Goal: Task Accomplishment & Management: Manage account settings

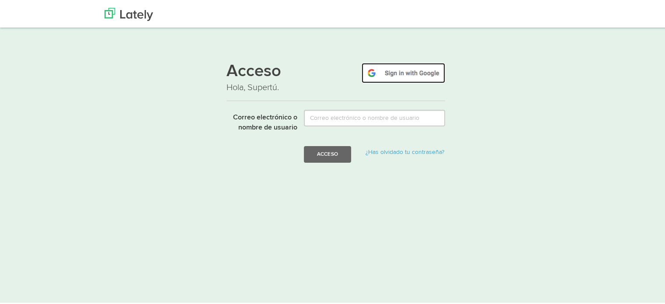
click at [406, 75] on img at bounding box center [402, 72] width 83 height 20
click at [409, 73] on img at bounding box center [402, 72] width 83 height 20
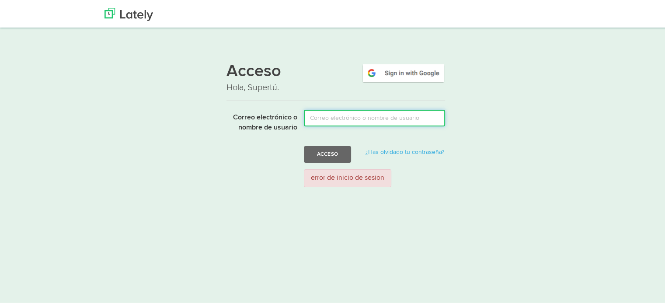
click at [358, 115] on input "Correo electrónico o nombre de usuario" at bounding box center [374, 116] width 141 height 17
type input "[EMAIL_ADDRESS][DOMAIN_NAME]"
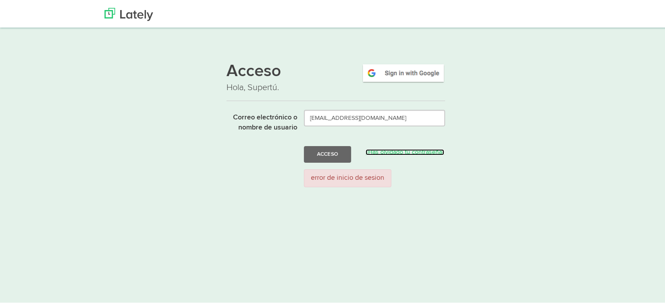
click at [393, 151] on font "¿Has olvidado tu contraseña?" at bounding box center [404, 151] width 79 height 6
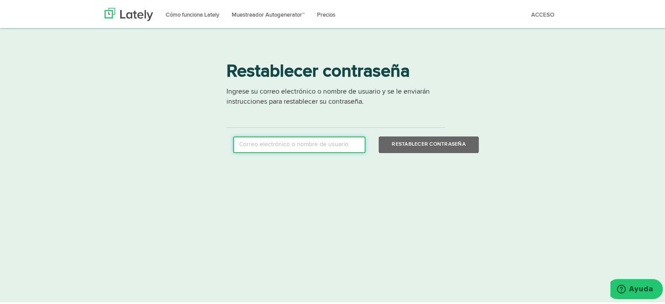
click at [313, 142] on input "email" at bounding box center [299, 143] width 132 height 17
type input "hectorjonathanmoreira@gmail.com"
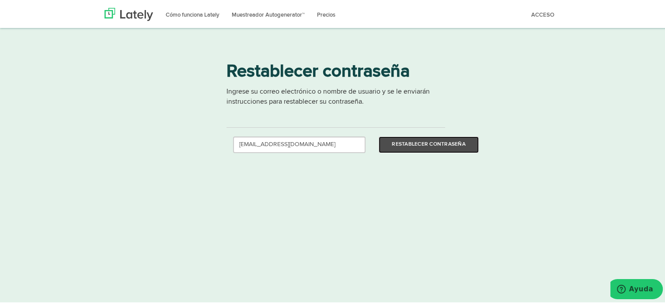
click at [406, 147] on button "Restablecer contraseña" at bounding box center [428, 143] width 100 height 17
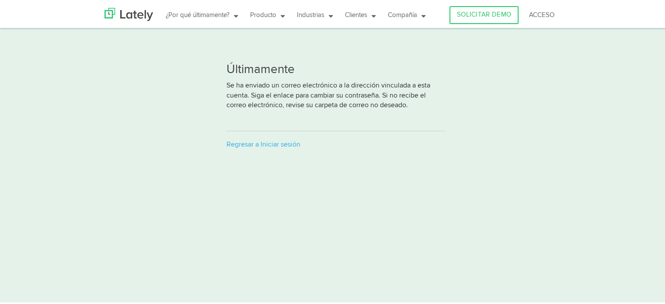
click at [478, 174] on html "¿Por qué últimamente? Últimos vídeos EN VIVO Cómo posicionar CUALQUIER COSA Blo…" at bounding box center [335, 152] width 671 height 304
click at [256, 145] on font "Regresar a Iniciar sesión" at bounding box center [263, 143] width 74 height 7
